Goal: Task Accomplishment & Management: Manage account settings

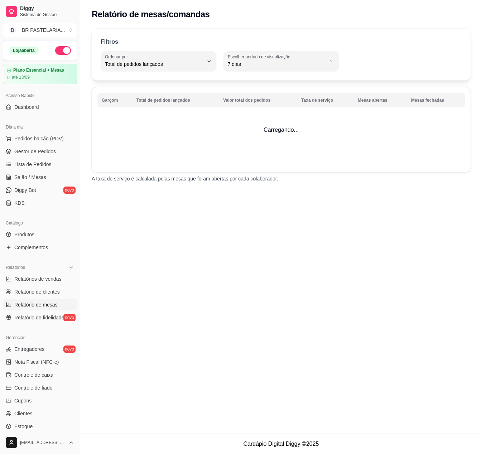
select select "TOTAL_OF_ORDERS"
select select "7"
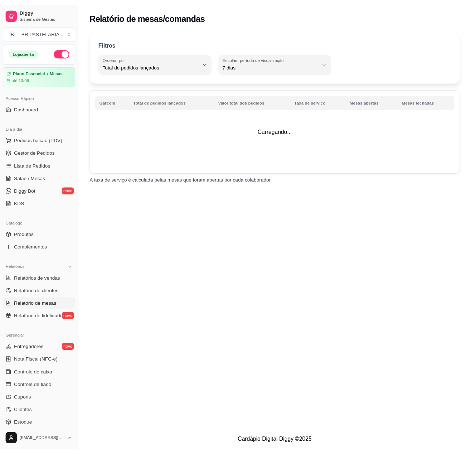
scroll to position [68, 0]
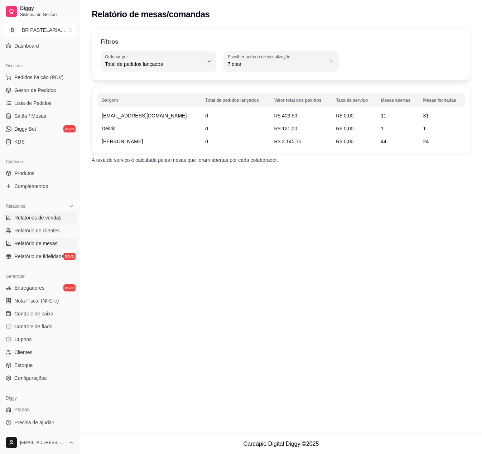
click at [33, 215] on span "Relatórios de vendas" at bounding box center [37, 217] width 47 height 7
select select "ALL"
select select "0"
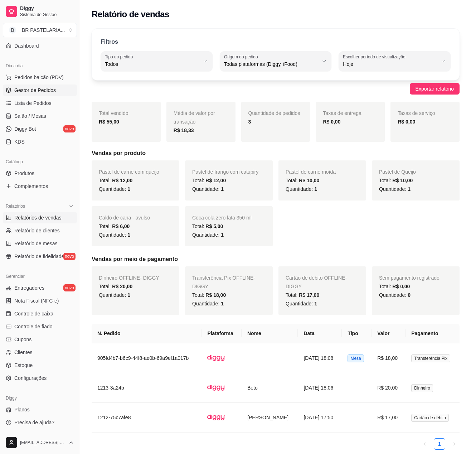
click at [34, 90] on span "Gestor de Pedidos" at bounding box center [34, 90] width 41 height 7
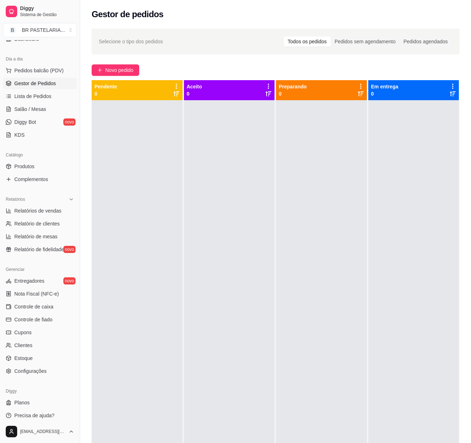
click at [240, 319] on div at bounding box center [229, 321] width 91 height 443
click at [23, 323] on span "Controle de fiado" at bounding box center [33, 319] width 38 height 7
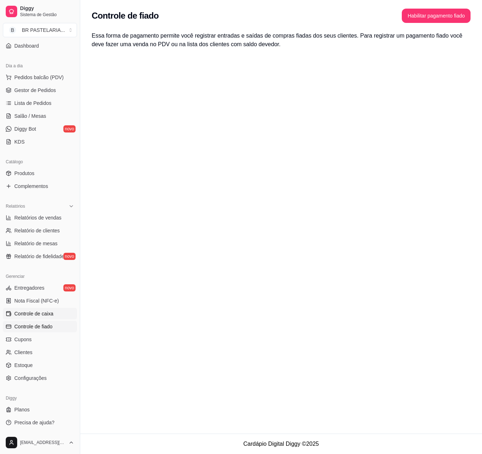
click at [29, 316] on span "Controle de caixa" at bounding box center [33, 313] width 39 height 7
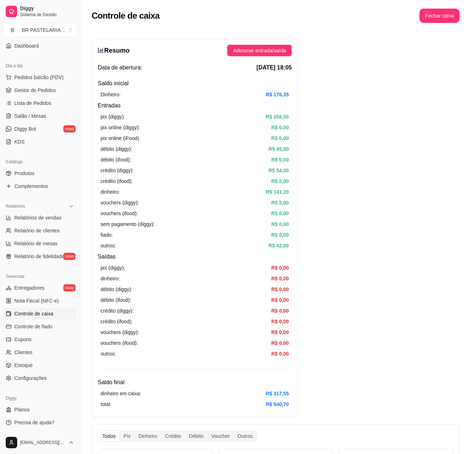
drag, startPoint x: 353, startPoint y: 85, endPoint x: 293, endPoint y: 51, distance: 69.2
click at [274, 47] on span "Adicionar entrada/saída" at bounding box center [259, 51] width 53 height 8
click at [441, 16] on button "Fechar caixa" at bounding box center [439, 16] width 40 height 14
drag, startPoint x: 457, startPoint y: 57, endPoint x: 456, endPoint y: 61, distance: 4.4
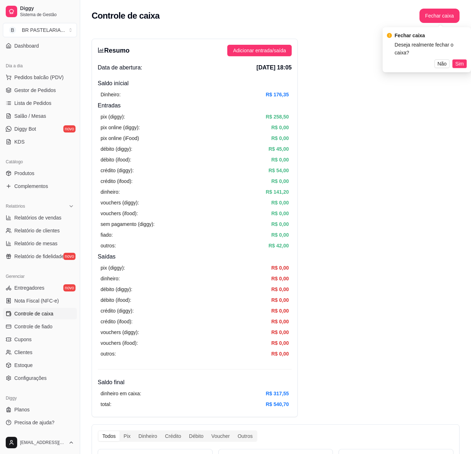
click at [457, 60] on span "Sim" at bounding box center [459, 64] width 9 height 8
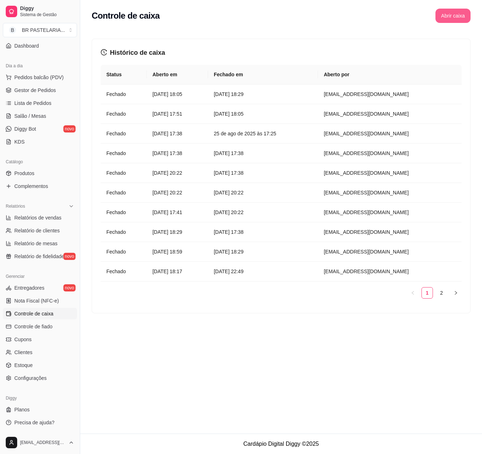
click at [448, 14] on button "Abrir caixa" at bounding box center [452, 16] width 35 height 14
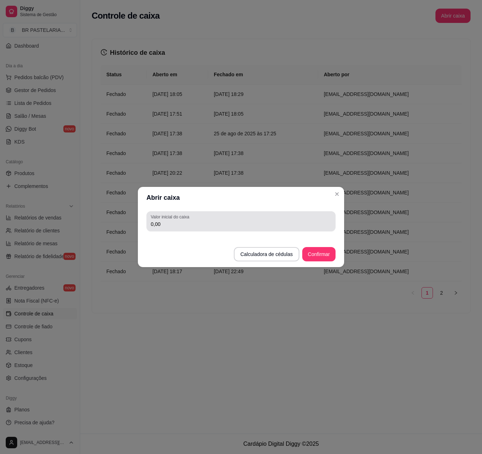
click at [258, 225] on input "0,00" at bounding box center [241, 223] width 180 height 7
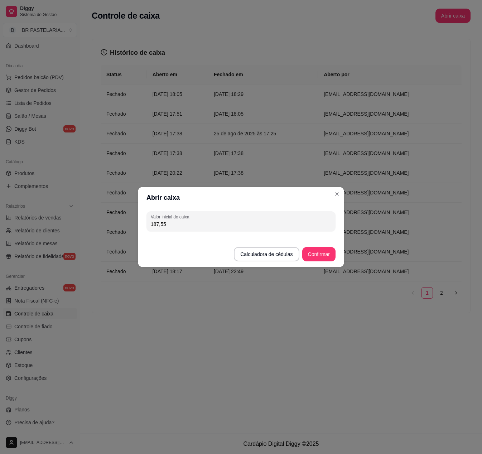
type input "187,55"
click at [317, 258] on button "Confirmar" at bounding box center [318, 254] width 33 height 14
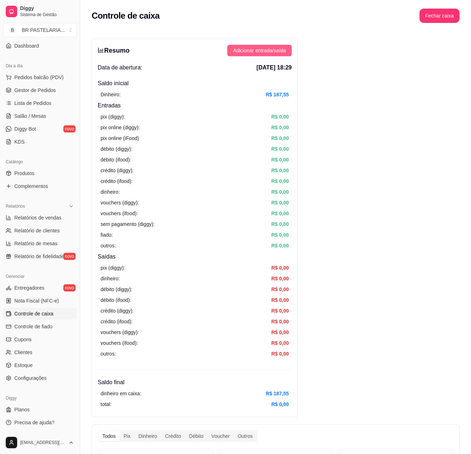
click at [262, 46] on button "Adicionar entrada/saída" at bounding box center [259, 50] width 64 height 11
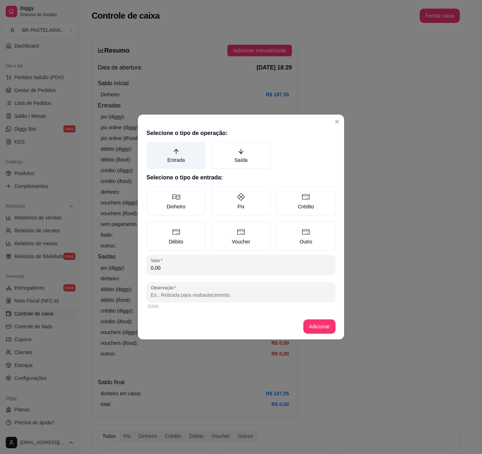
click at [180, 155] on label "Entrada" at bounding box center [175, 155] width 59 height 27
click at [152, 147] on button "Entrada" at bounding box center [149, 144] width 6 height 6
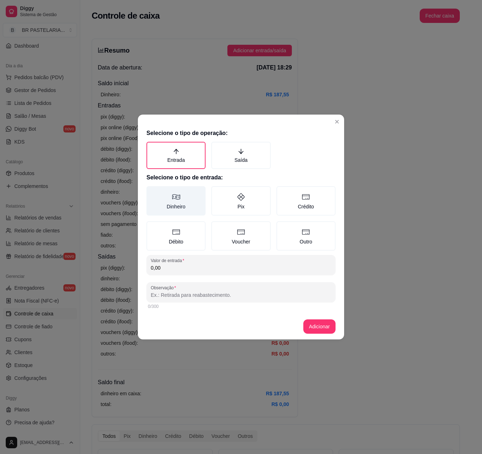
click at [171, 191] on label "Dinheiro" at bounding box center [175, 200] width 59 height 29
click at [152, 191] on button "Dinheiro" at bounding box center [149, 189] width 6 height 6
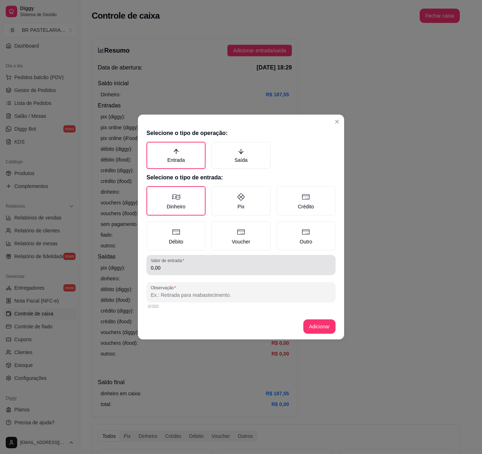
click at [175, 266] on input "0,00" at bounding box center [241, 267] width 180 height 7
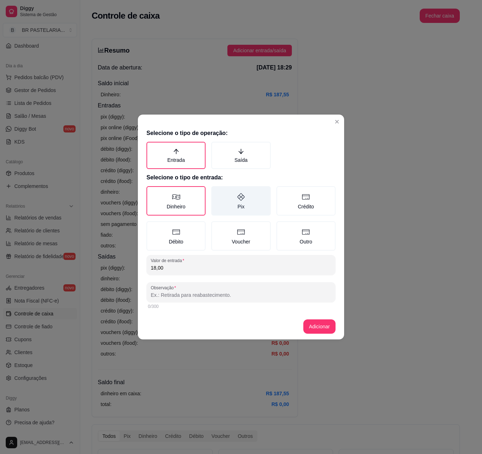
type input "18,00"
click at [250, 199] on label "Pix" at bounding box center [240, 200] width 59 height 29
click at [216, 191] on button "Pix" at bounding box center [214, 189] width 6 height 6
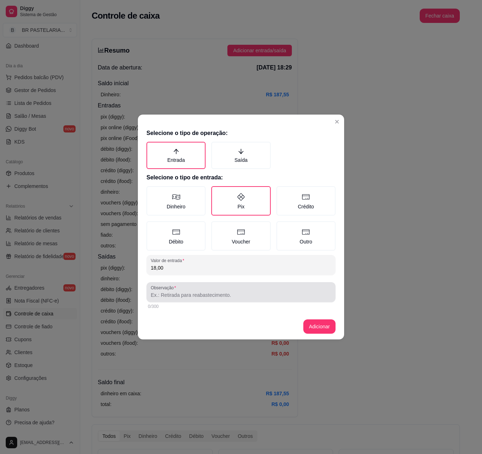
click at [190, 290] on div at bounding box center [241, 292] width 180 height 14
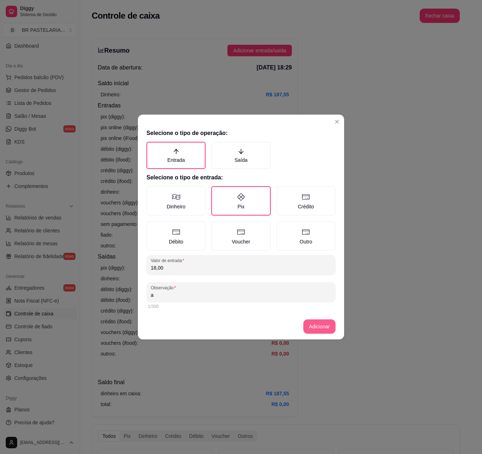
type input "a"
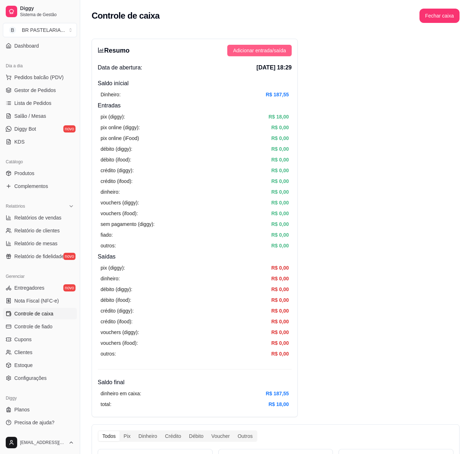
click at [240, 48] on span "Adicionar entrada/saída" at bounding box center [259, 51] width 53 height 8
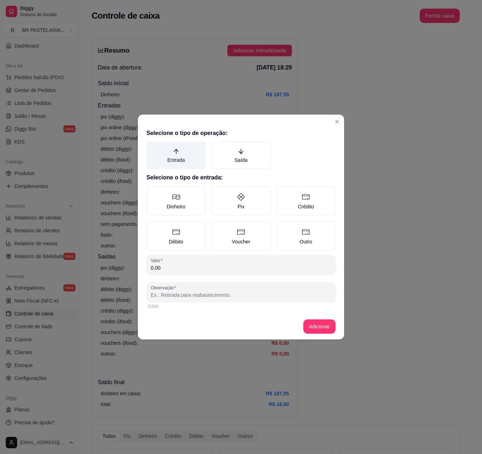
click at [183, 160] on label "Entrada" at bounding box center [175, 155] width 59 height 27
drag, startPoint x: 194, startPoint y: 207, endPoint x: 190, endPoint y: 233, distance: 26.0
click at [193, 207] on label "Dinheiro" at bounding box center [175, 200] width 59 height 29
click at [152, 191] on button "Dinheiro" at bounding box center [149, 189] width 6 height 6
click at [197, 157] on label "Entrada" at bounding box center [175, 155] width 59 height 27
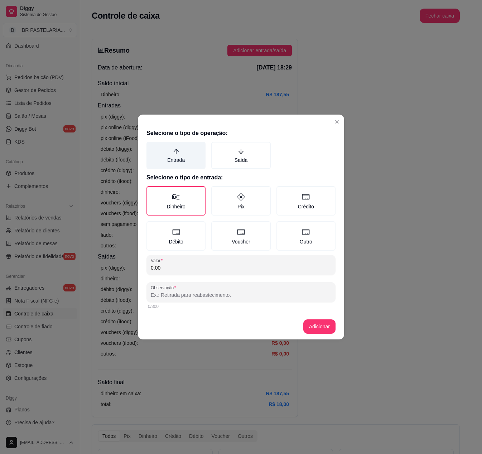
click at [152, 147] on button "Entrada" at bounding box center [149, 144] width 6 height 6
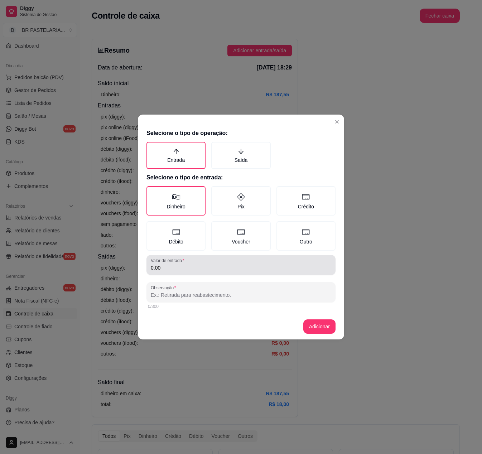
click at [185, 268] on input "0,00" at bounding box center [241, 267] width 180 height 7
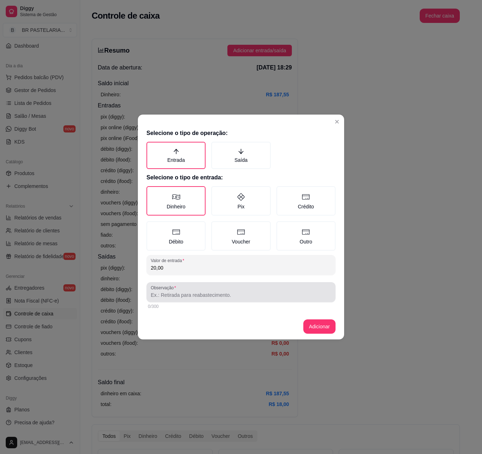
type input "20,00"
click at [155, 295] on input "Observação" at bounding box center [241, 294] width 180 height 7
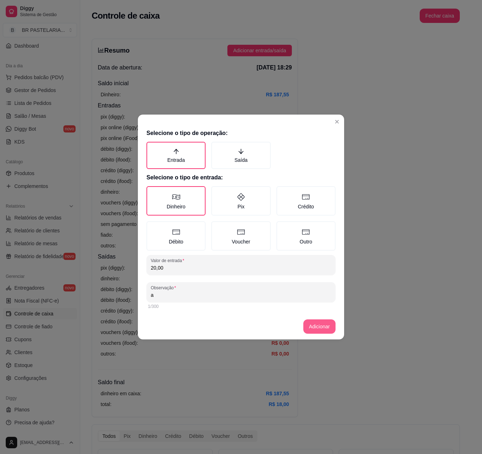
type input "a"
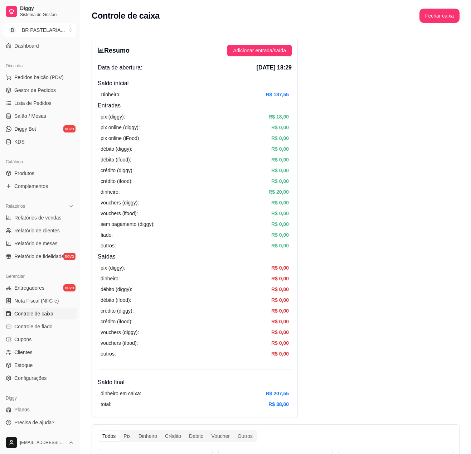
click at [260, 44] on div "Resumo Adicionar entrada/saída Data de abertura: [DATE] 18:29 Saldo inícial Din…" at bounding box center [195, 228] width 206 height 378
click at [258, 47] on span "Adicionar entrada/saída" at bounding box center [259, 51] width 53 height 8
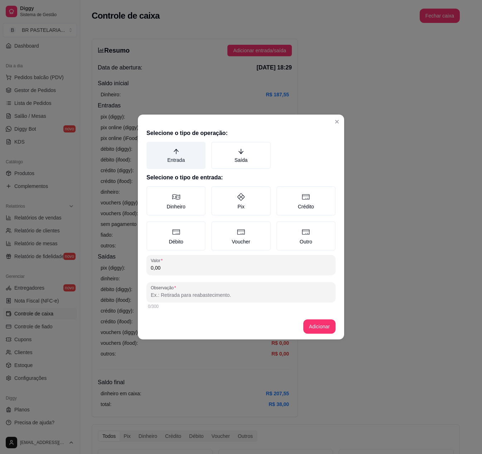
click at [186, 155] on label "Entrada" at bounding box center [175, 155] width 59 height 27
click at [152, 147] on button "Entrada" at bounding box center [149, 144] width 6 height 6
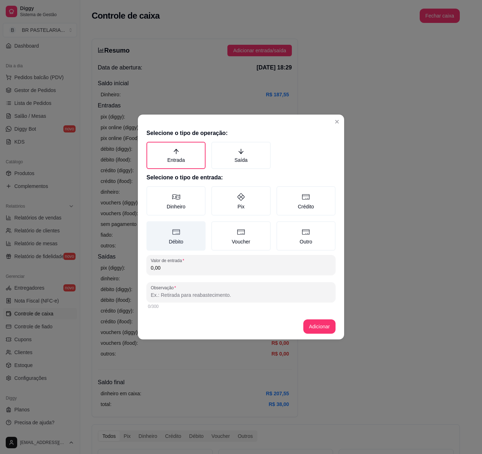
click at [173, 241] on label "Débito" at bounding box center [175, 235] width 59 height 29
click at [152, 226] on button "Débito" at bounding box center [149, 224] width 6 height 6
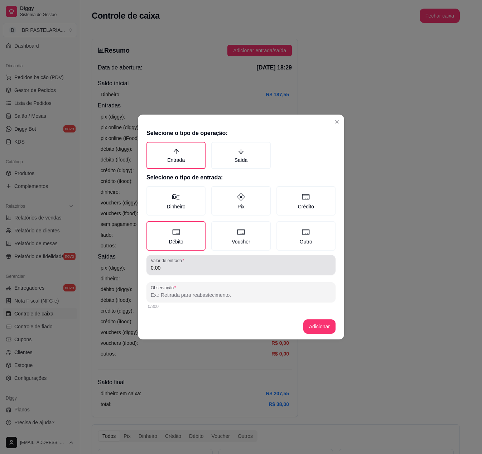
click at [174, 272] on div "Valor de entrada 0,00" at bounding box center [240, 265] width 189 height 20
type input "17,00"
drag, startPoint x: 228, startPoint y: 302, endPoint x: 225, endPoint y: 298, distance: 5.2
click at [228, 302] on div "0/300" at bounding box center [240, 306] width 189 height 9
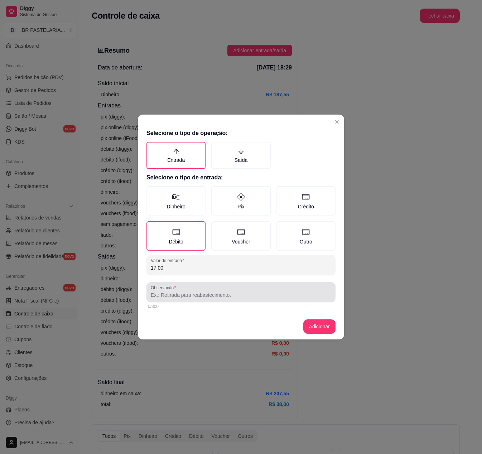
click at [225, 296] on input "Observação" at bounding box center [241, 294] width 180 height 7
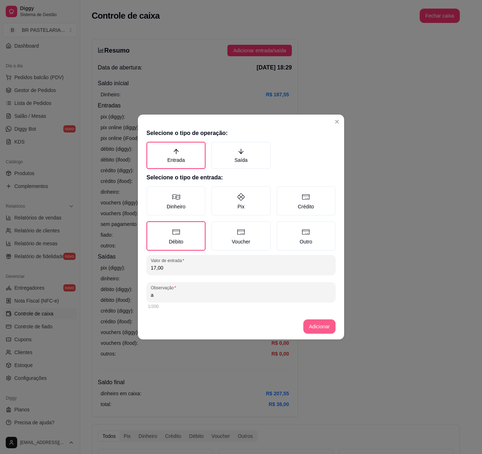
type input "a"
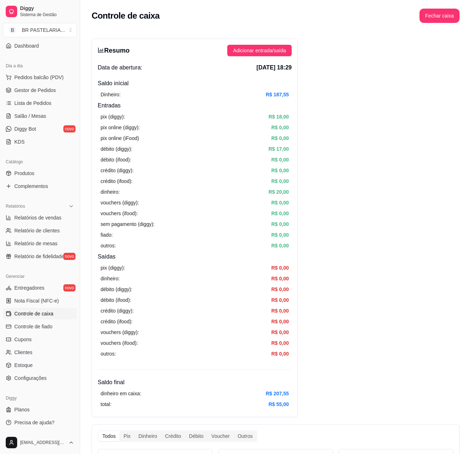
drag, startPoint x: 342, startPoint y: 265, endPoint x: 346, endPoint y: 254, distance: 11.3
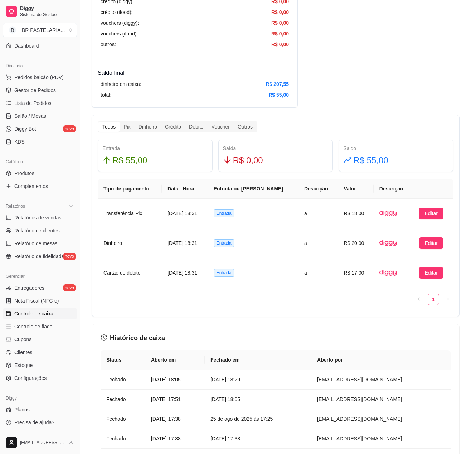
scroll to position [286, 0]
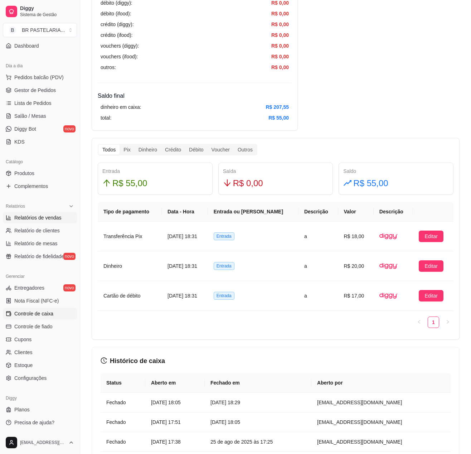
click at [37, 218] on span "Relatórios de vendas" at bounding box center [37, 217] width 47 height 7
select select "ALL"
select select "0"
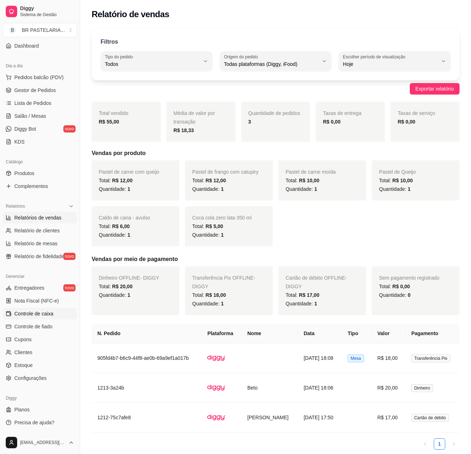
click at [45, 316] on span "Controle de caixa" at bounding box center [33, 313] width 39 height 7
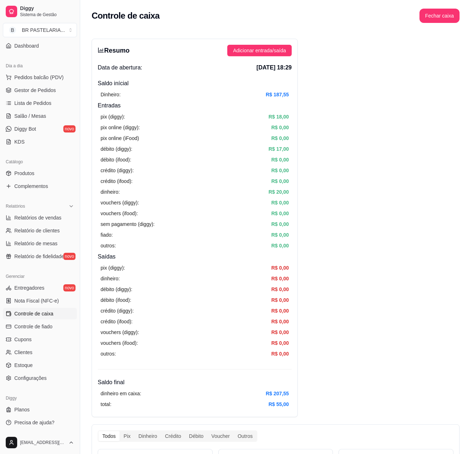
scroll to position [492, 0]
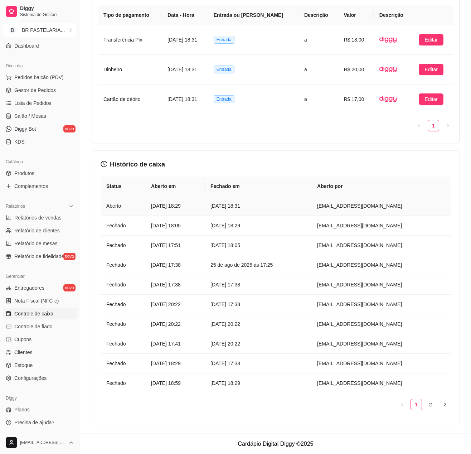
click at [199, 203] on article "[DATE] 18:29" at bounding box center [175, 206] width 48 height 8
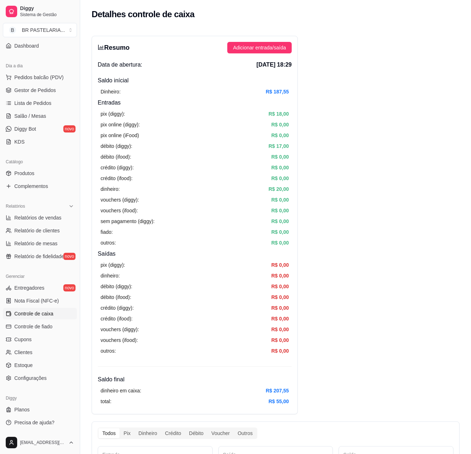
drag, startPoint x: 285, startPoint y: 388, endPoint x: 333, endPoint y: 386, distance: 47.3
click at [306, 387] on div "Resumo Adicionar entrada/saída Data de abertura: [DATE] 18:29 Saldo inícial Din…" at bounding box center [275, 327] width 391 height 607
drag, startPoint x: 327, startPoint y: 383, endPoint x: 336, endPoint y: 379, distance: 9.3
click at [327, 382] on div "Resumo Adicionar entrada/saída Data de abertura: [DATE] 18:29 Saldo inícial Din…" at bounding box center [275, 327] width 391 height 607
click at [15, 309] on link "Controle de caixa" at bounding box center [40, 313] width 74 height 11
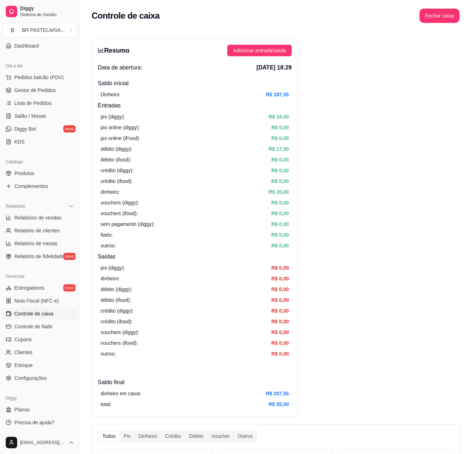
drag, startPoint x: 386, startPoint y: 168, endPoint x: 383, endPoint y: 172, distance: 5.6
click at [40, 89] on span "Gestor de Pedidos" at bounding box center [34, 90] width 41 height 7
